Goal: Task Accomplishment & Management: Manage account settings

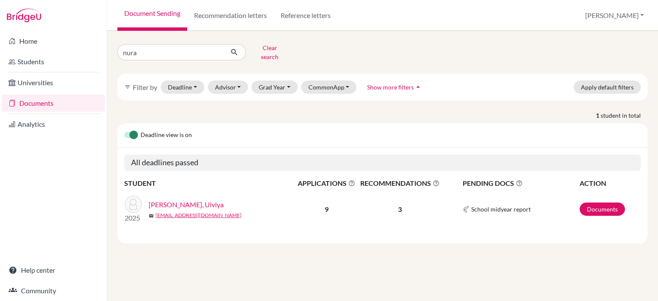
type input "nuray"
click button "submit" at bounding box center [234, 52] width 23 height 16
click at [608, 209] on link "Documents" at bounding box center [602, 209] width 45 height 13
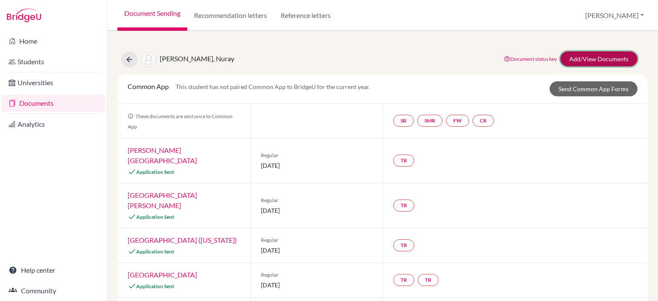
click at [589, 58] on link "Add/View Documents" at bounding box center [599, 58] width 77 height 15
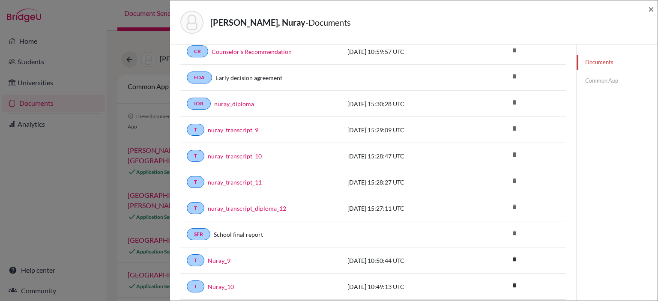
scroll to position [86, 0]
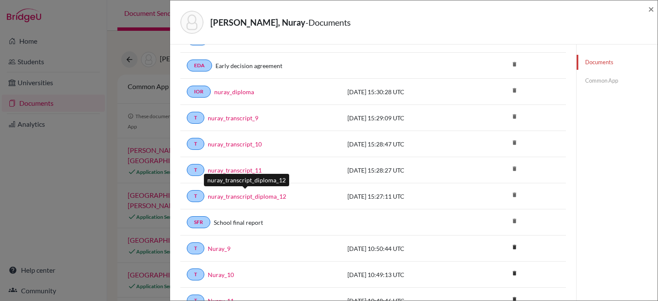
click at [255, 192] on link "nuray_transcript_diploma_12" at bounding box center [247, 196] width 78 height 9
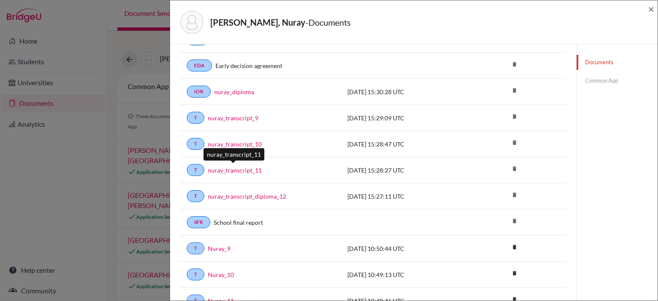
click at [247, 166] on link "nuray_transcript_11" at bounding box center [235, 170] width 54 height 9
